Goal: Information Seeking & Learning: Check status

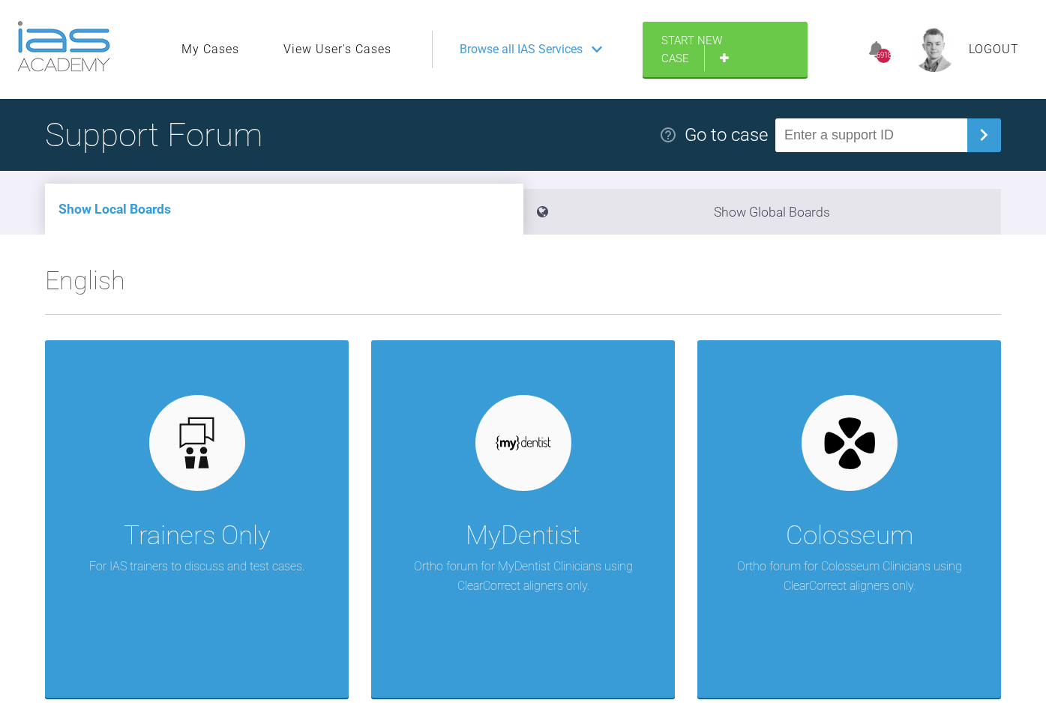
click at [348, 49] on link "View User's Cases" at bounding box center [337, 49] width 108 height 19
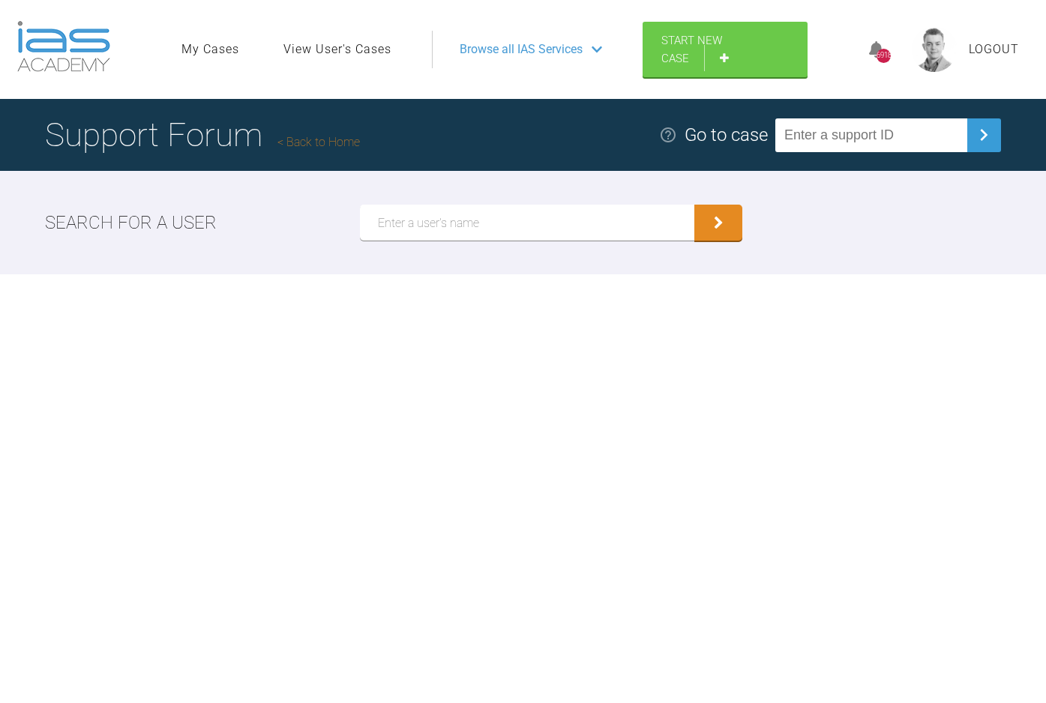
click at [523, 223] on input "text" at bounding box center [527, 223] width 334 height 36
click at [694, 205] on button "submit" at bounding box center [718, 223] width 48 height 36
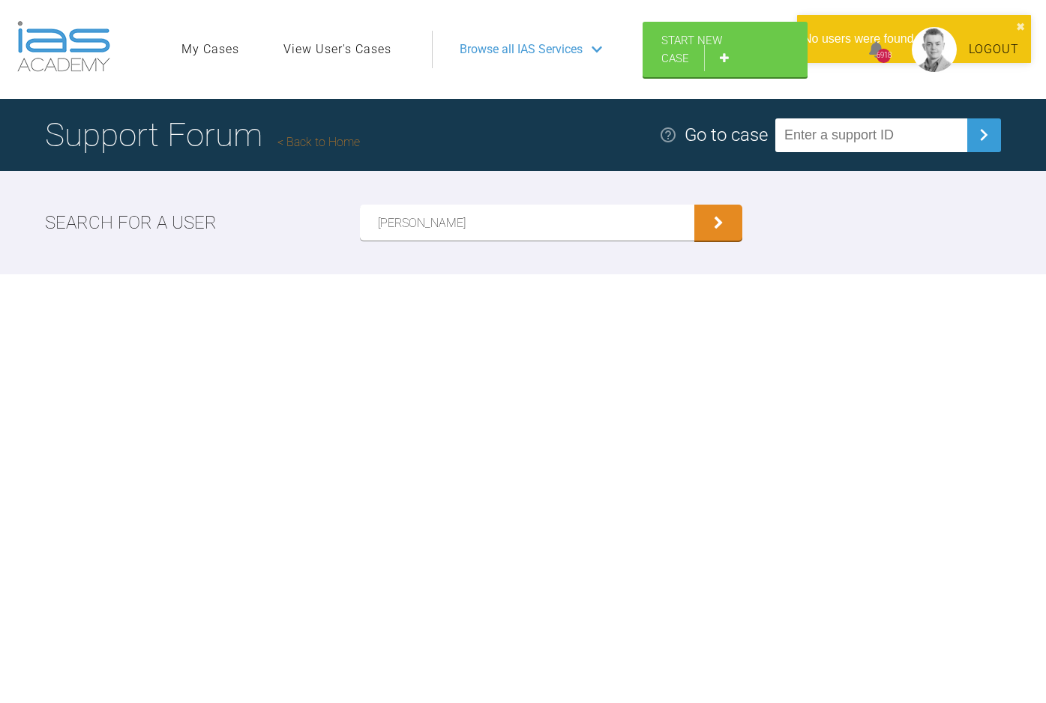
click at [694, 205] on button "submit" at bounding box center [718, 223] width 48 height 36
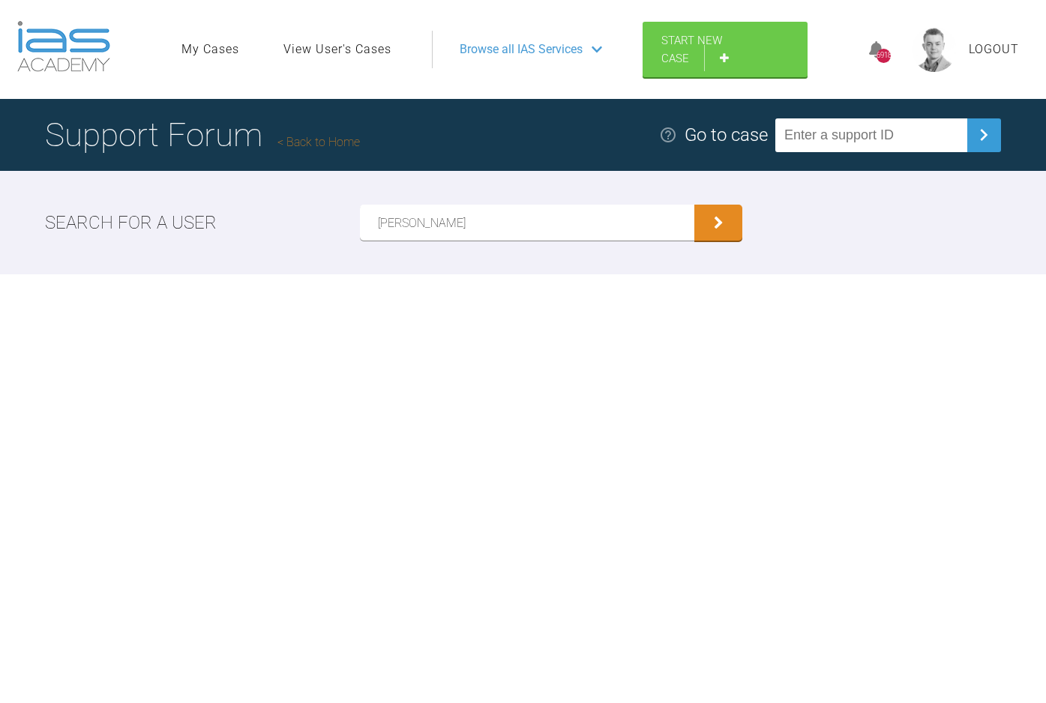
click at [418, 221] on input "Teodora Bogdan" at bounding box center [527, 223] width 334 height 36
click at [694, 205] on button "submit" at bounding box center [718, 223] width 48 height 36
type input "Teodora"
click at [694, 205] on button "submit" at bounding box center [718, 223] width 48 height 36
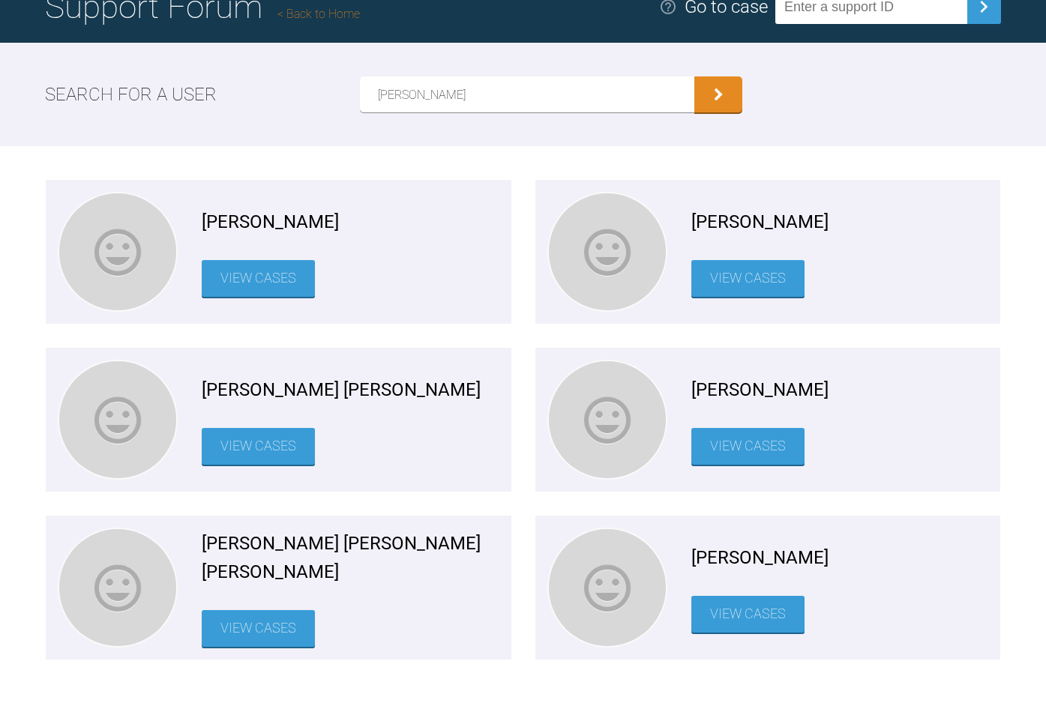
scroll to position [183, 0]
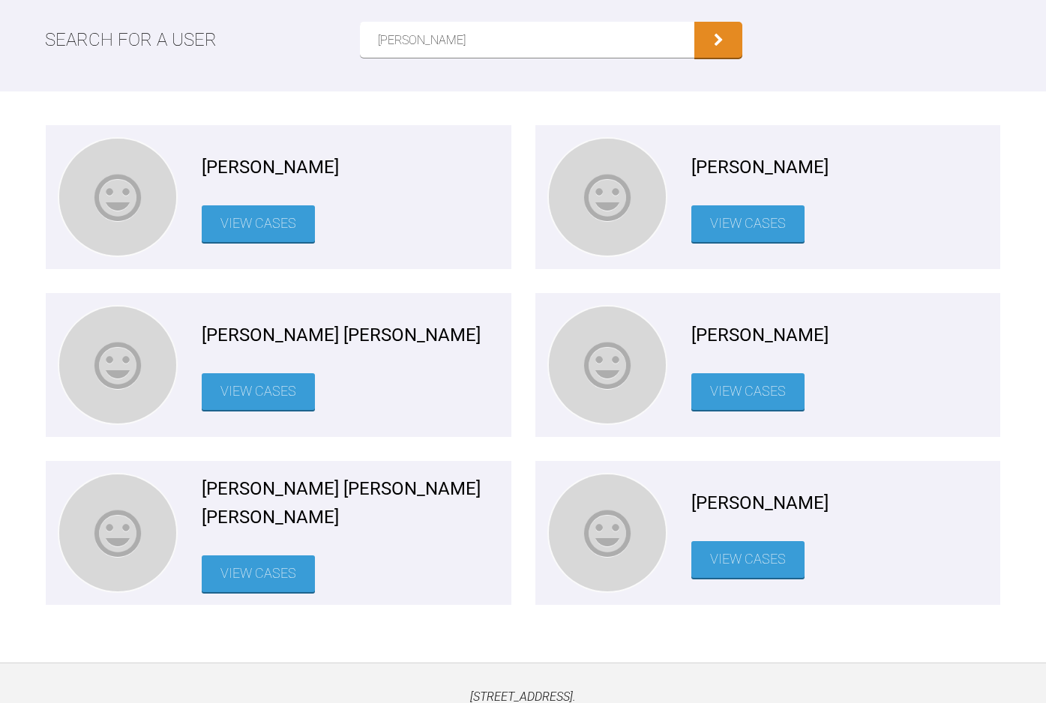
click at [726, 410] on div "Teodora-Oana Bogdan View Cases" at bounding box center [840, 365] width 298 height 120
click at [737, 389] on link "View Cases" at bounding box center [747, 391] width 113 height 37
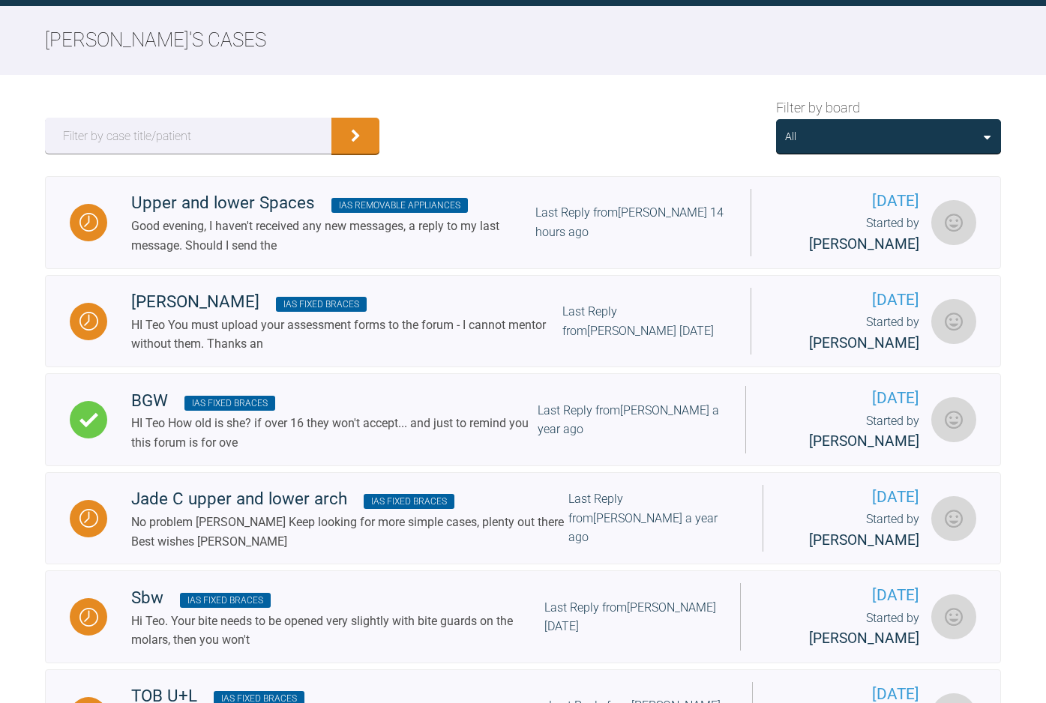
scroll to position [183, 0]
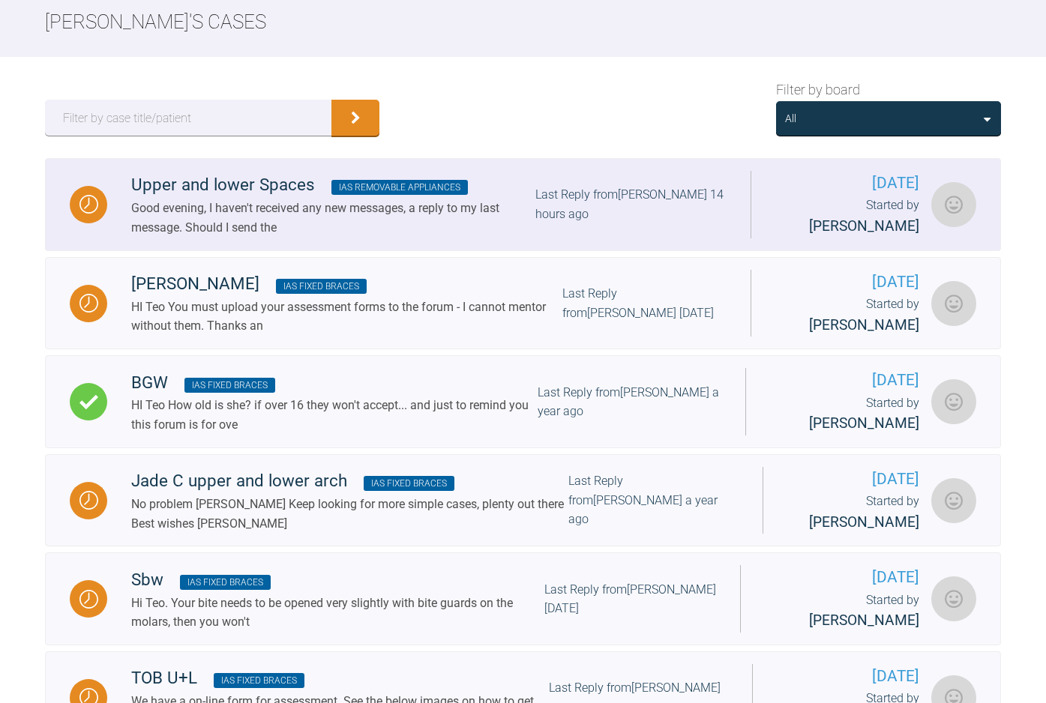
click at [523, 192] on div "Upper and lower Spaces IAS Removable Appliances" at bounding box center [333, 185] width 404 height 27
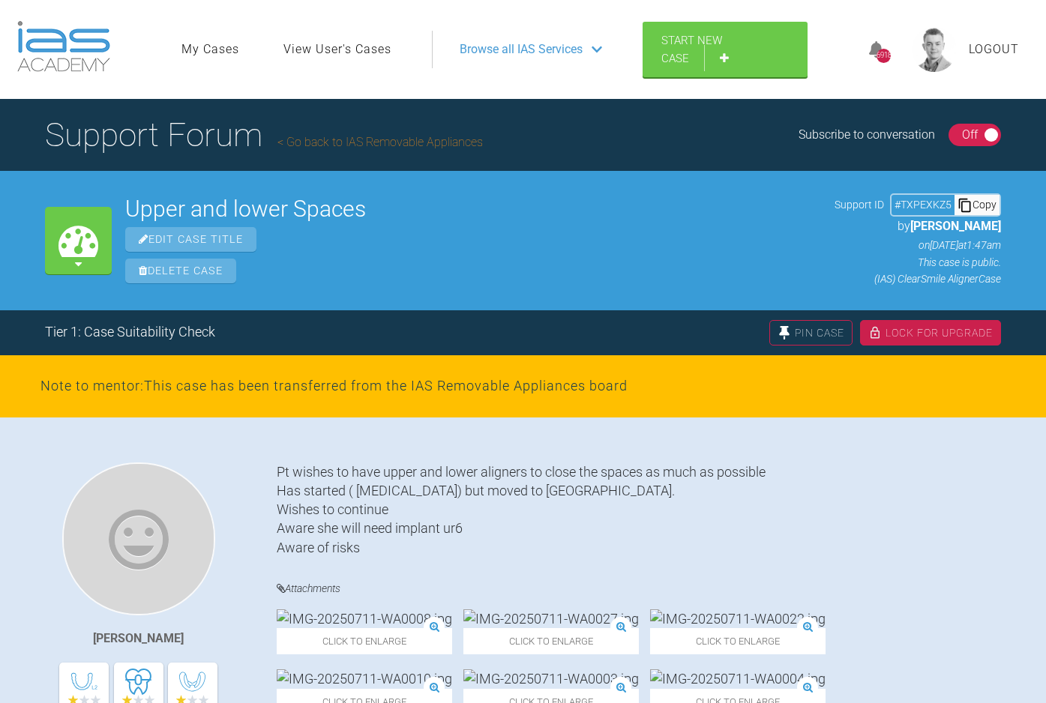
click at [987, 202] on div "Copy" at bounding box center [976, 204] width 45 height 19
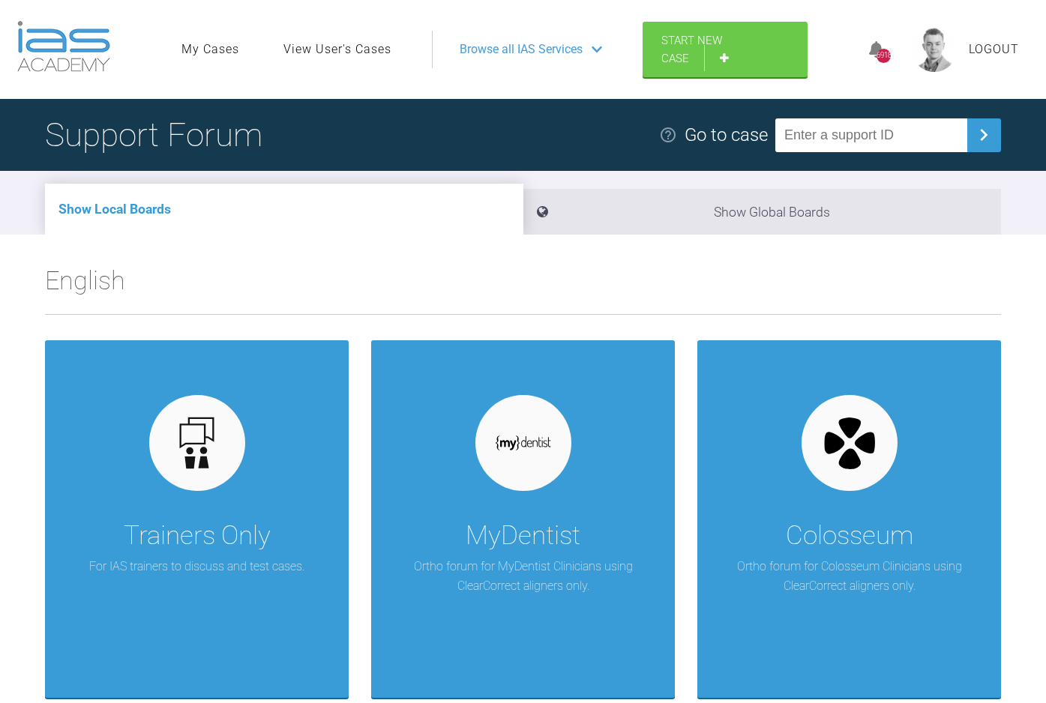
click at [331, 52] on link "View User's Cases" at bounding box center [337, 49] width 108 height 19
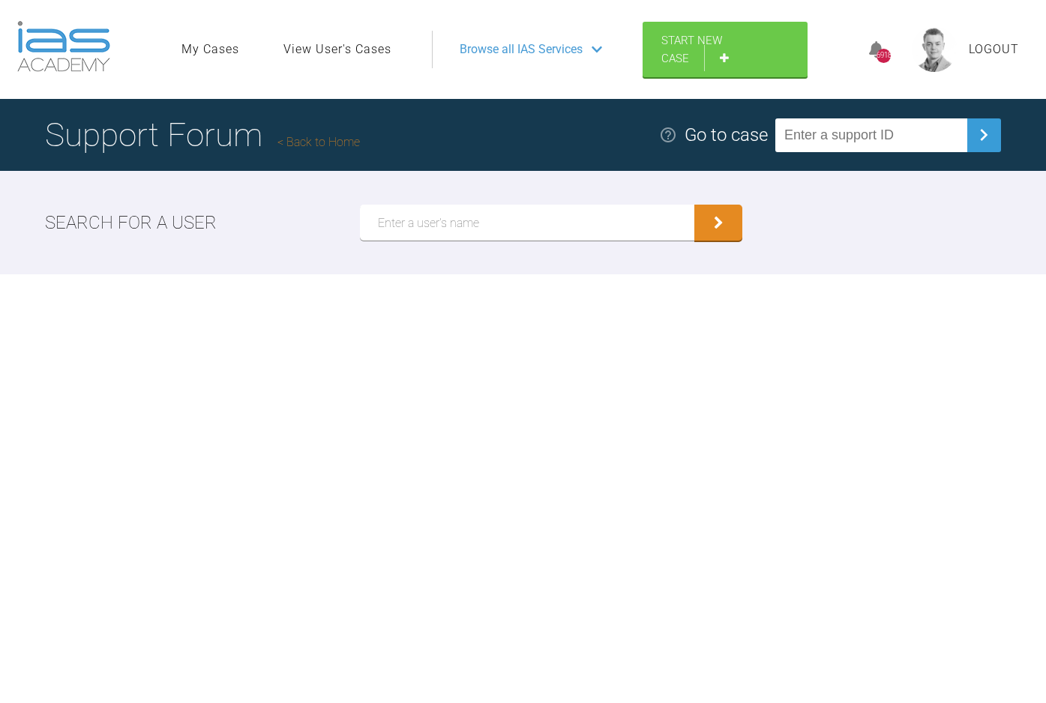
click at [549, 50] on span "Browse all IAS Services" at bounding box center [521, 49] width 123 height 19
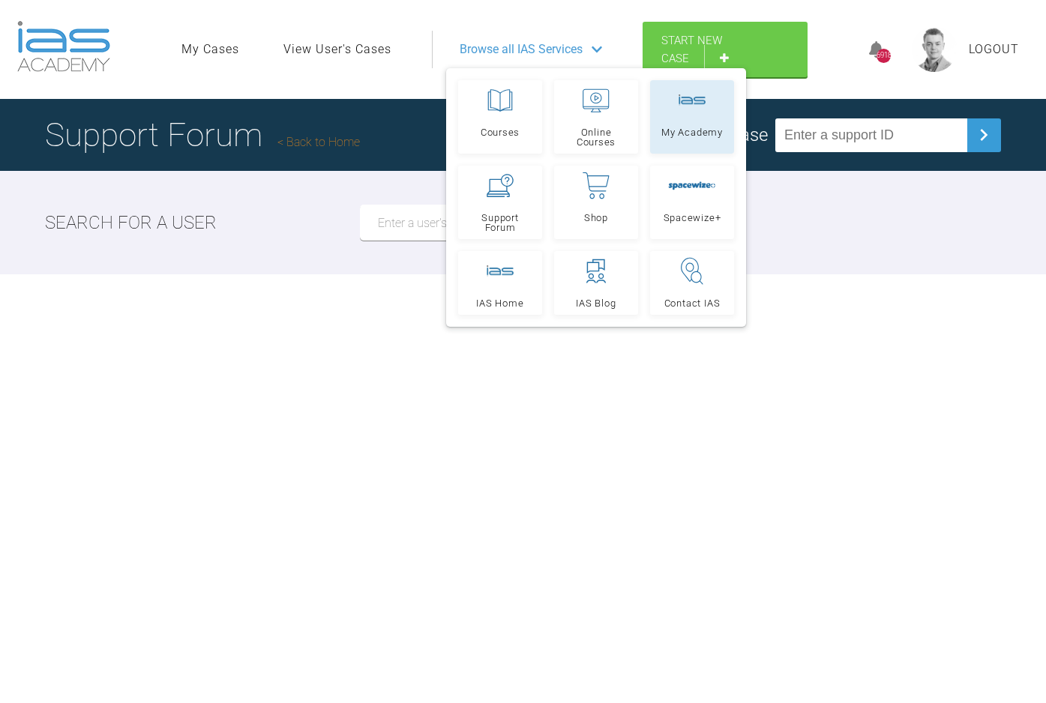
click at [668, 112] on link "My Academy" at bounding box center [692, 116] width 84 height 73
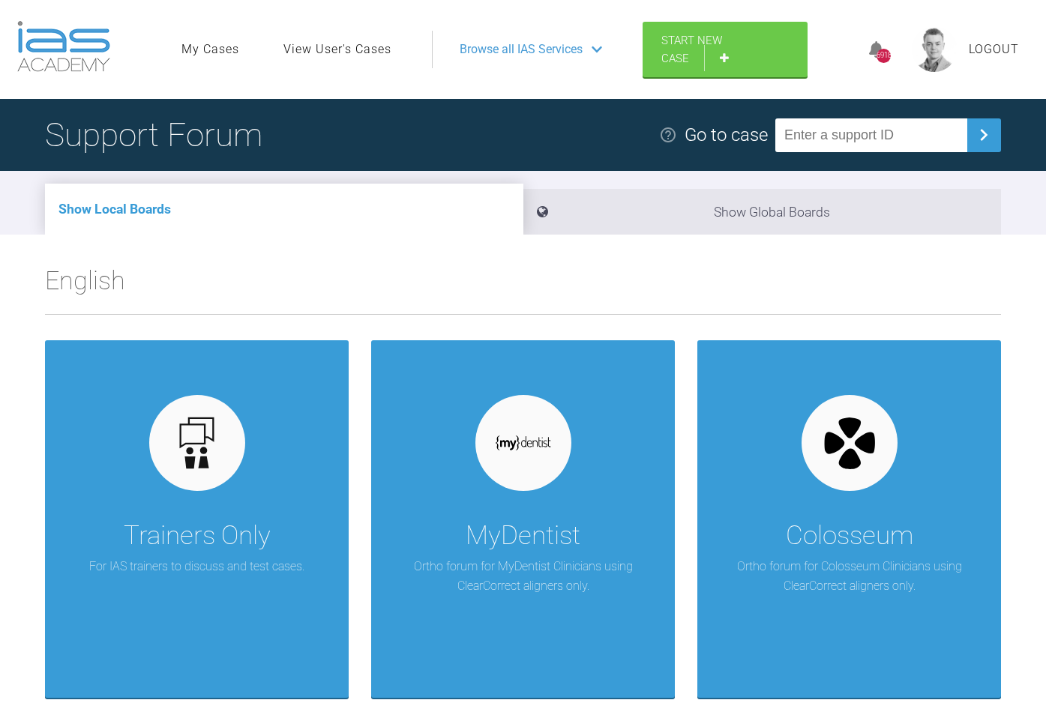
click at [316, 43] on link "View User's Cases" at bounding box center [337, 49] width 108 height 19
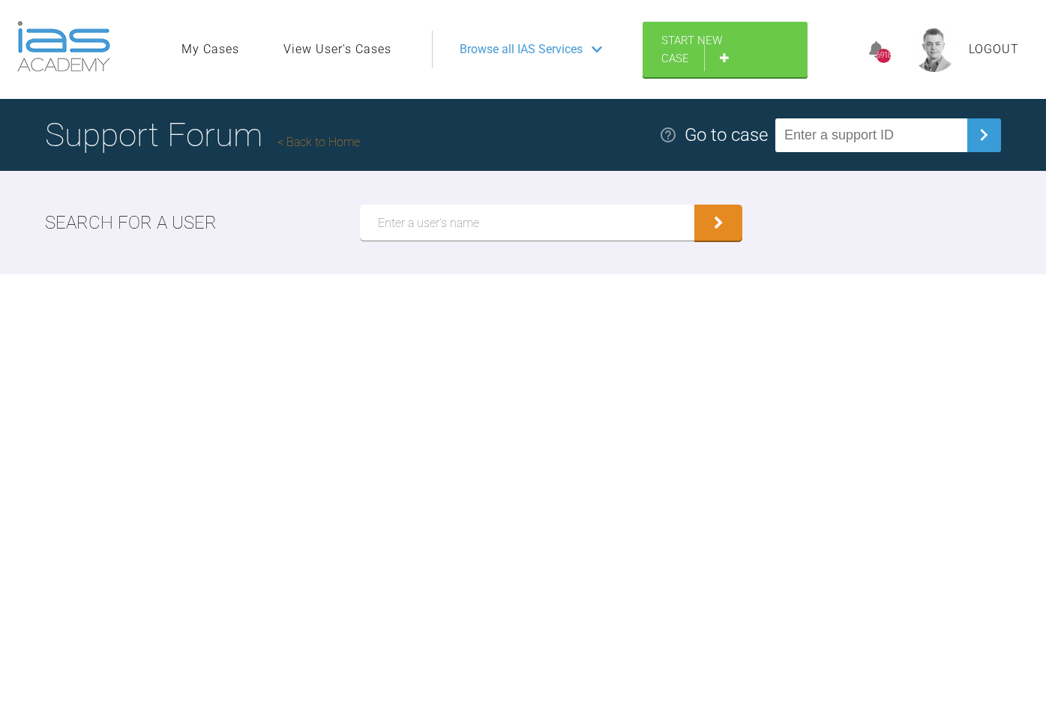
click at [494, 225] on input "text" at bounding box center [527, 223] width 334 height 36
click at [694, 205] on button "submit" at bounding box center [718, 223] width 48 height 36
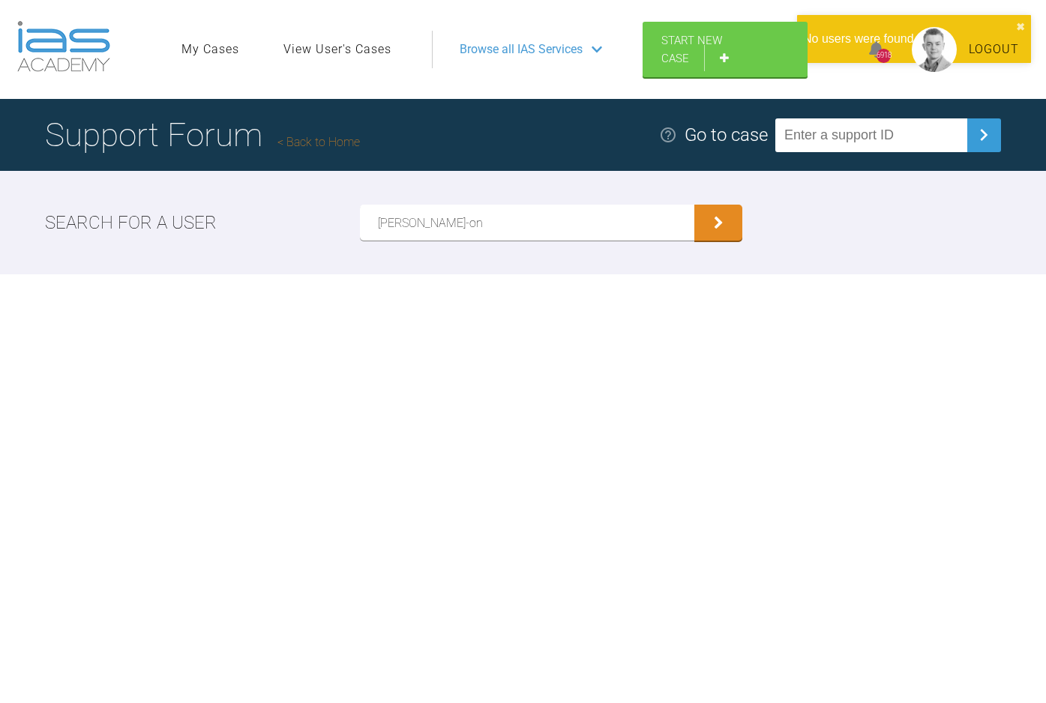
click at [694, 205] on button "submit" at bounding box center [718, 223] width 48 height 36
type input "[PERSON_NAME]"
click at [694, 205] on button "submit" at bounding box center [718, 223] width 48 height 36
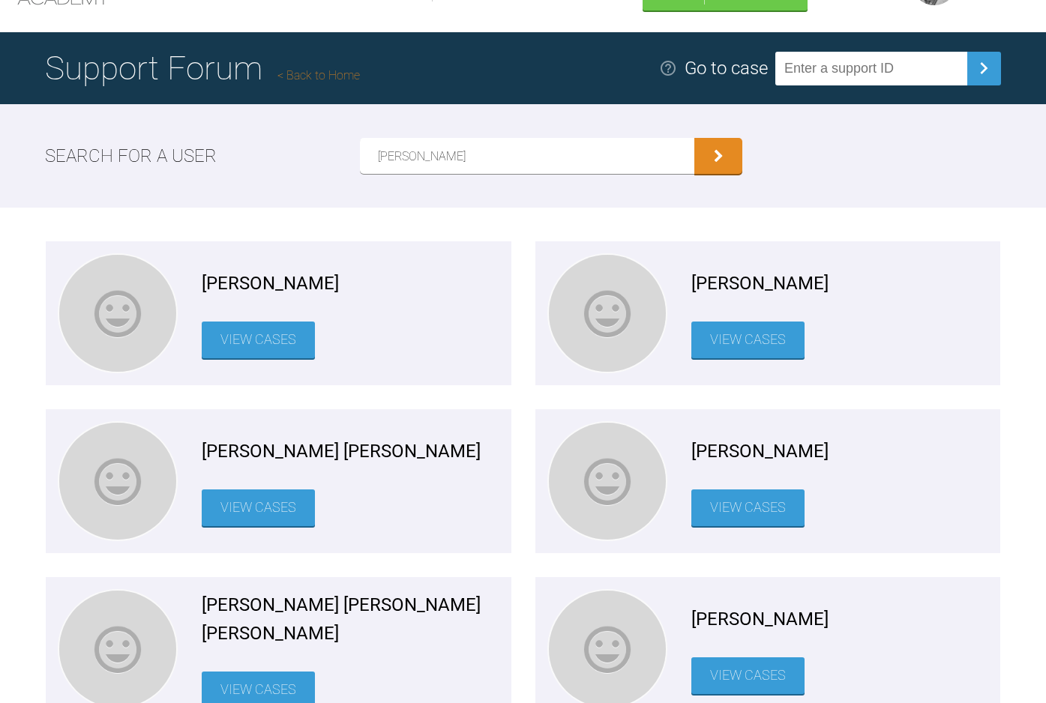
scroll to position [92, 0]
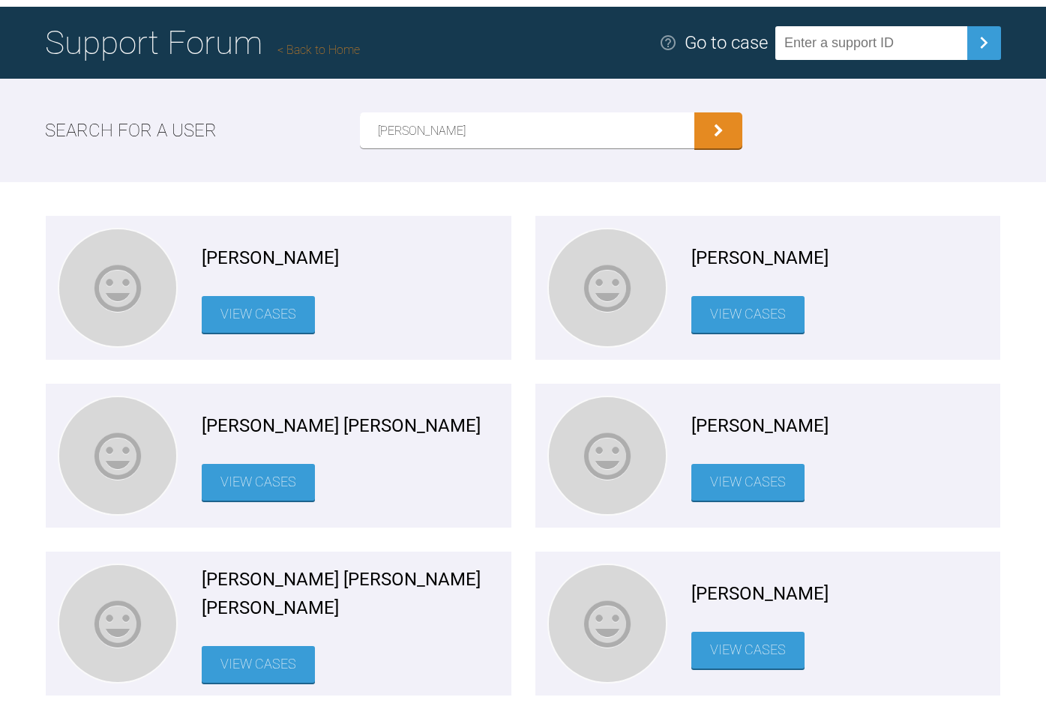
click at [786, 469] on link "View Cases" at bounding box center [747, 482] width 113 height 37
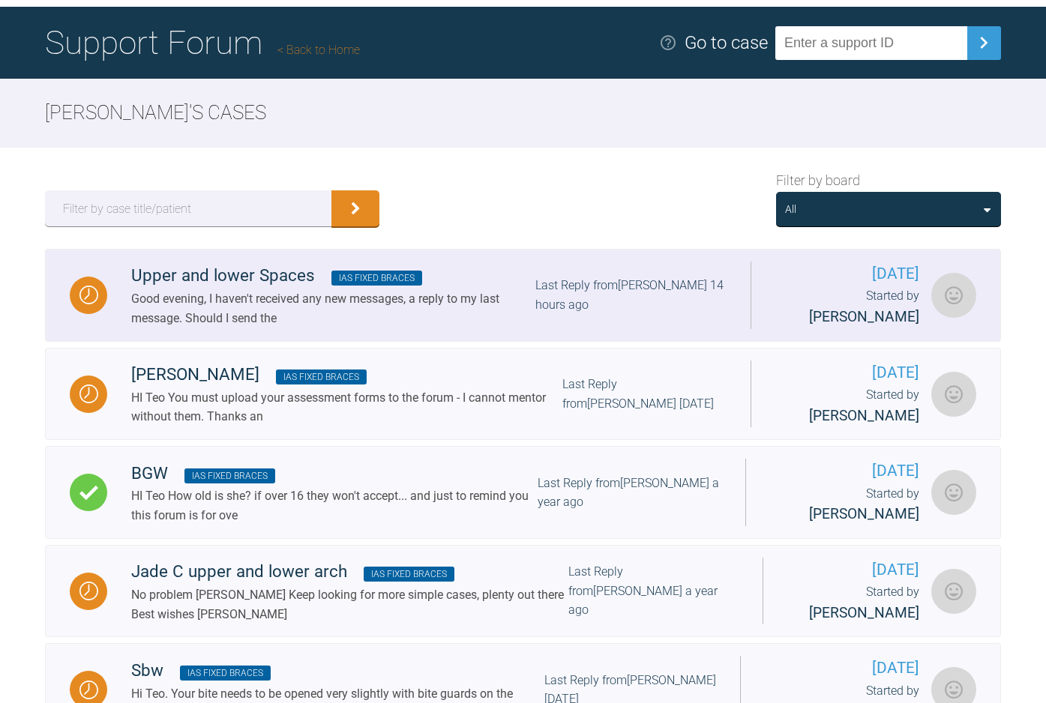
click at [334, 324] on div "Good evening, I haven't received any new messages, a reply to my last message. …" at bounding box center [333, 308] width 404 height 38
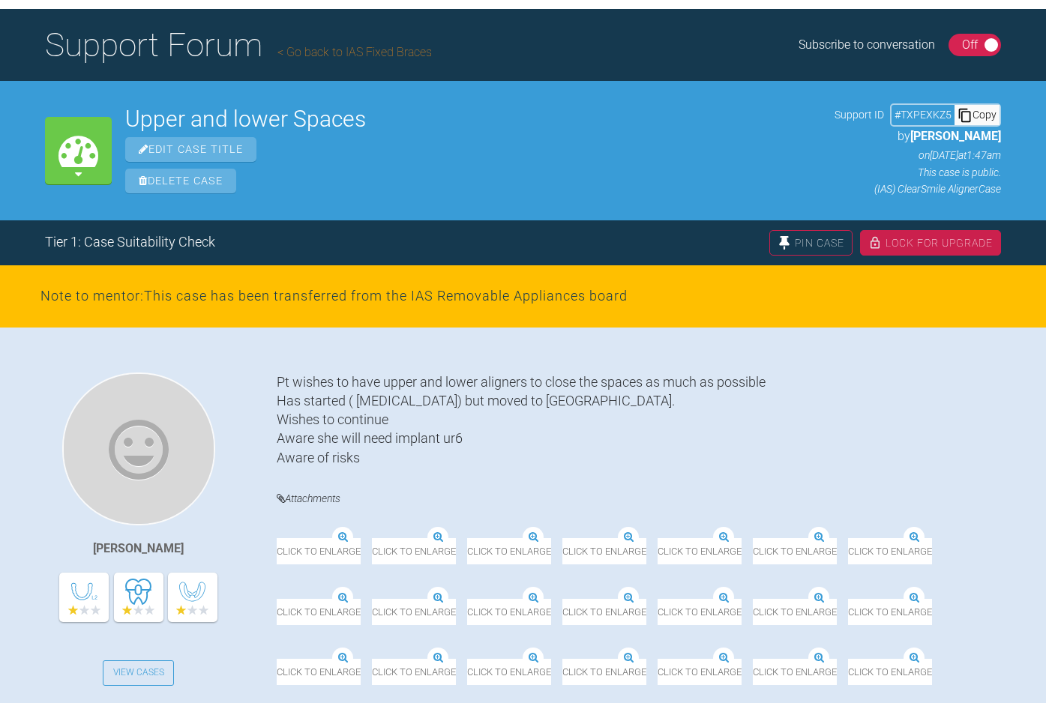
scroll to position [88, 0]
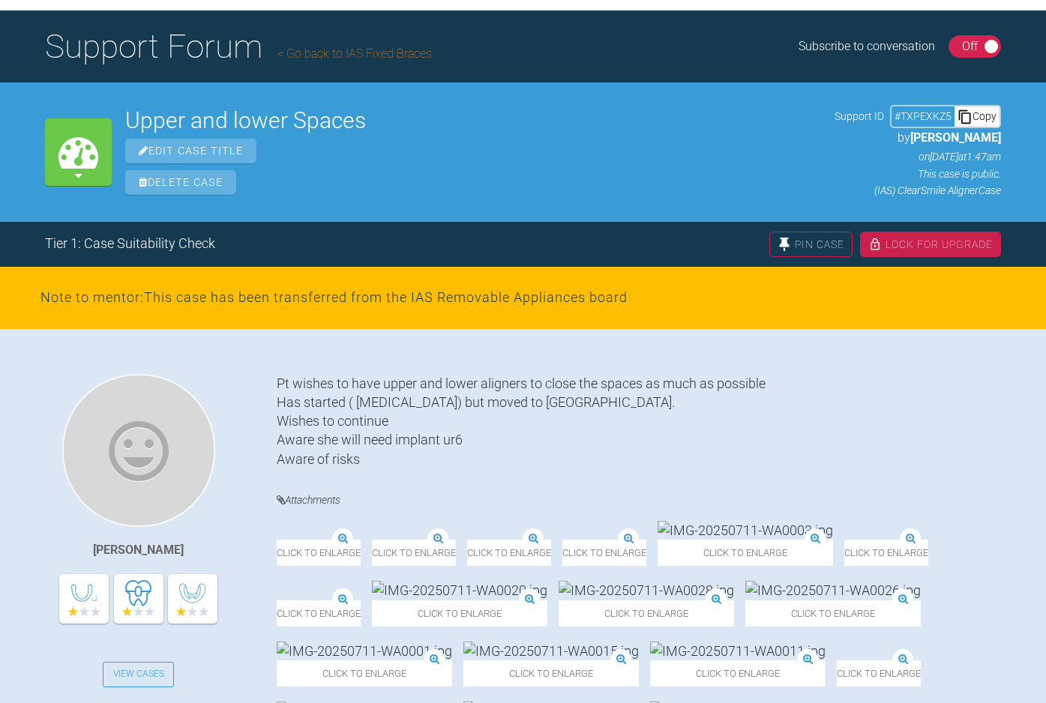
click at [672, 540] on img at bounding box center [646, 530] width 175 height 19
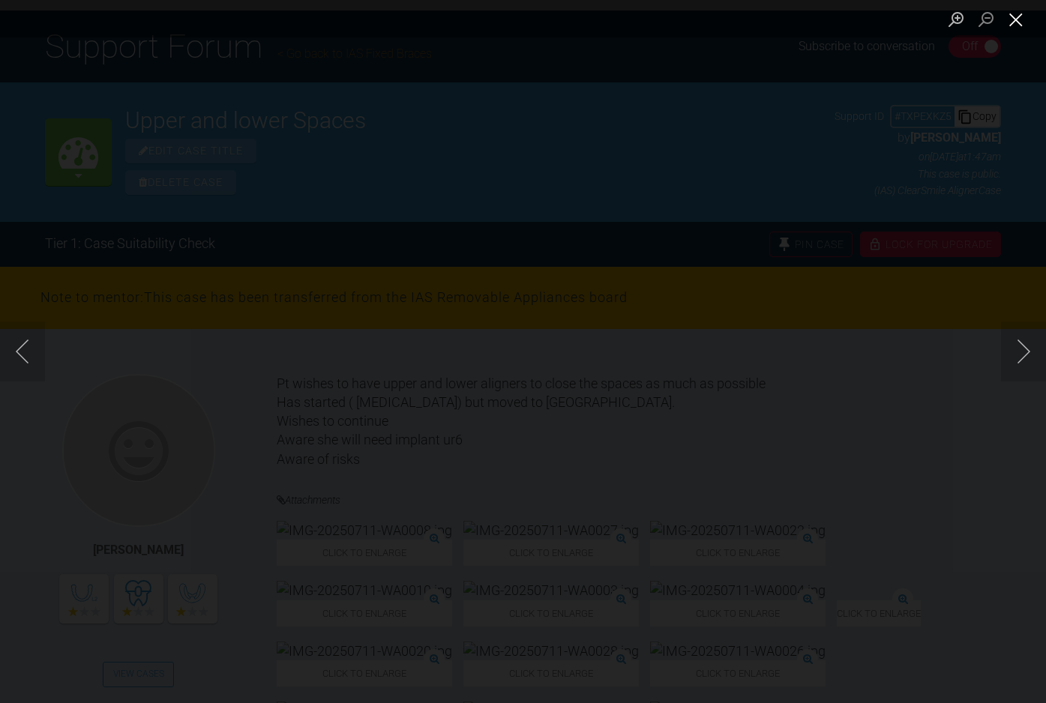
click at [1011, 22] on button "Close lightbox" at bounding box center [1016, 19] width 30 height 26
